Goal: Task Accomplishment & Management: Manage account settings

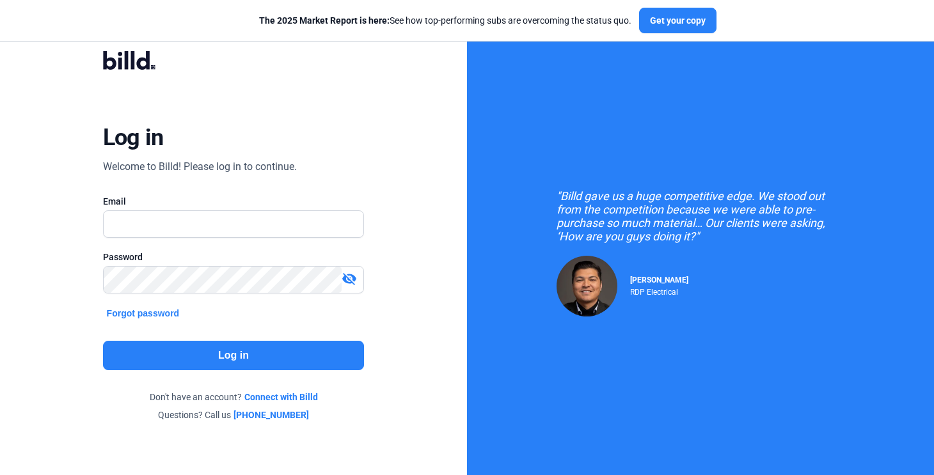
click at [166, 314] on button "Forgot password" at bounding box center [143, 313] width 81 height 14
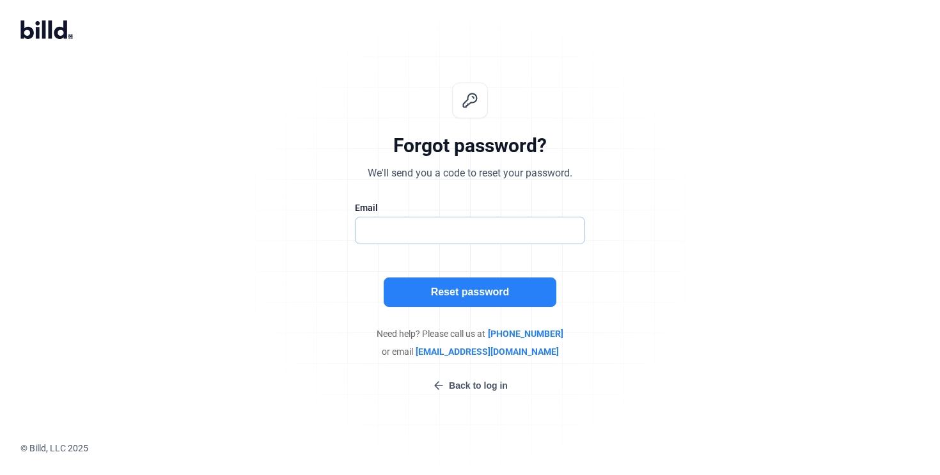
click at [402, 242] on input "text" at bounding box center [470, 230] width 229 height 26
paste input "[PERSON_NAME][EMAIL_ADDRESS][DOMAIN_NAME]"
type input "[PERSON_NAME][EMAIL_ADDRESS][DOMAIN_NAME]"
click at [412, 298] on button "Reset password" at bounding box center [470, 292] width 173 height 29
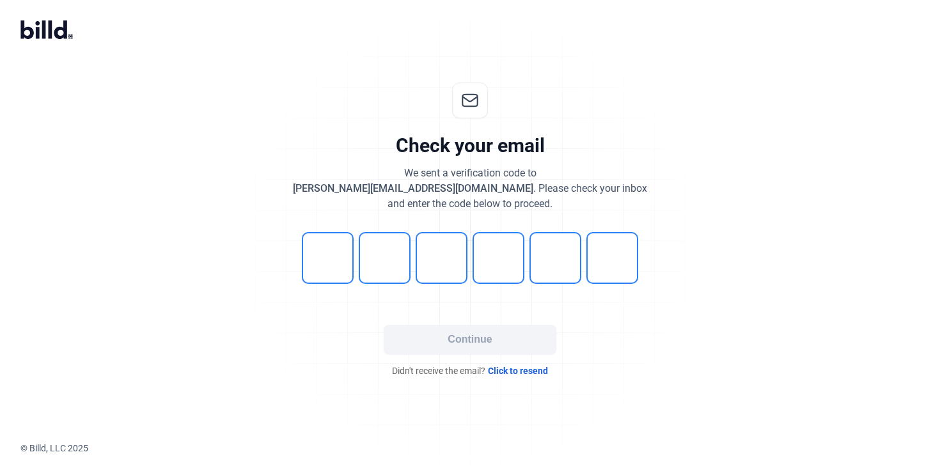
click at [576, 170] on div "We sent a verification code to [PERSON_NAME][EMAIL_ADDRESS][DOMAIN_NAME] . Plea…" at bounding box center [470, 189] width 354 height 46
click at [59, 33] on icon at bounding box center [46, 29] width 52 height 19
